Goal: Find contact information: Find contact information

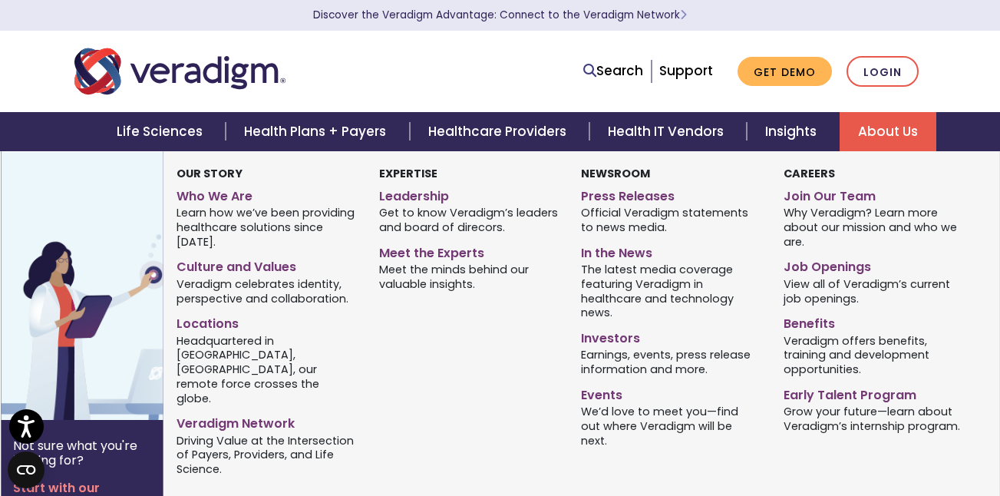
click at [888, 141] on link "About Us" at bounding box center [888, 131] width 97 height 39
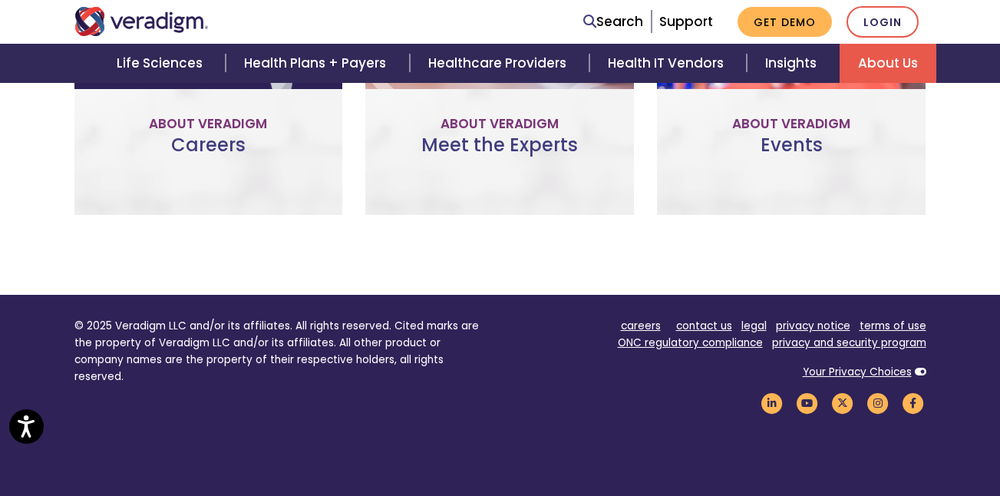
scroll to position [1198, 0]
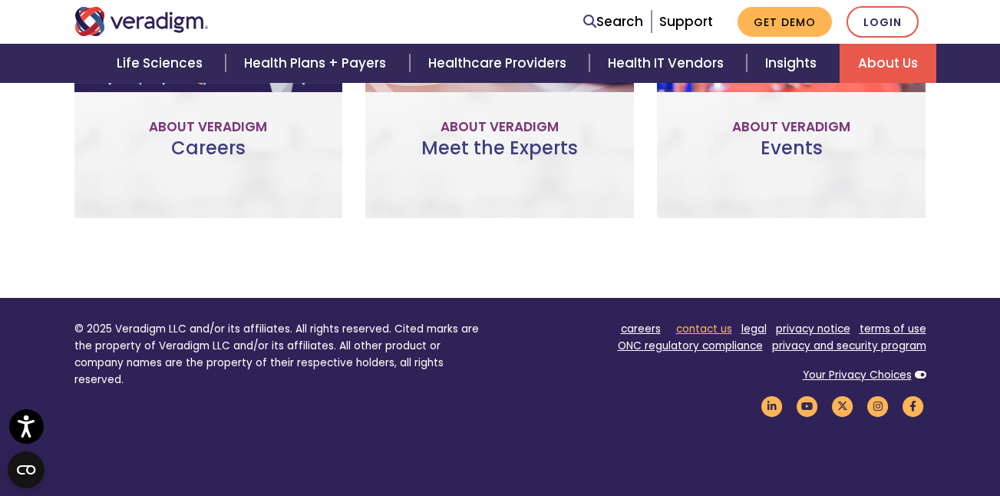
click at [715, 322] on link "contact us" at bounding box center [704, 329] width 56 height 15
